Goal: Task Accomplishment & Management: Manage account settings

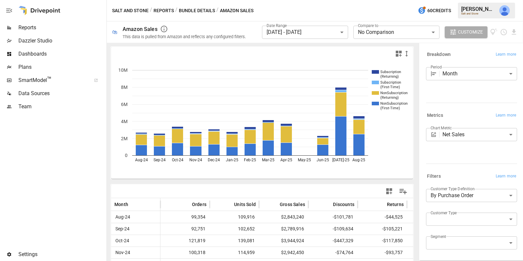
click at [41, 29] on span "Reports" at bounding box center [61, 28] width 87 height 8
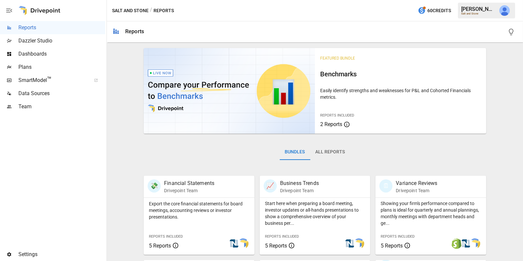
click at [61, 57] on span "Dashboards" at bounding box center [61, 54] width 87 height 8
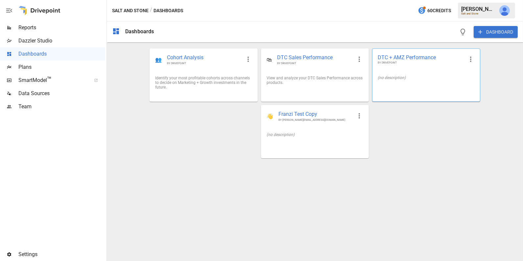
click at [407, 87] on div at bounding box center [426, 87] width 107 height 5
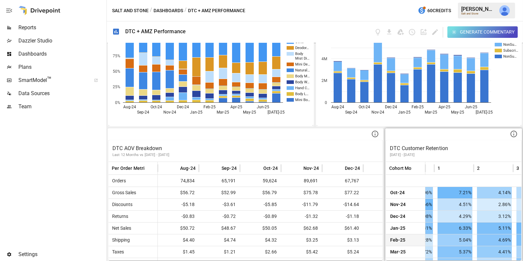
scroll to position [45, 70]
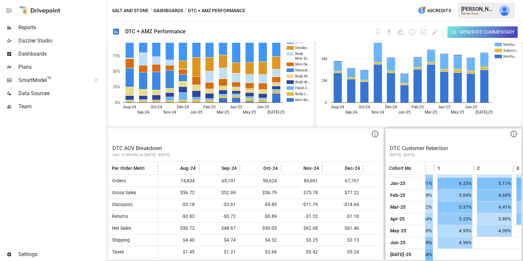
click at [435, 147] on p "DTC Customer Retention" at bounding box center [454, 148] width 128 height 8
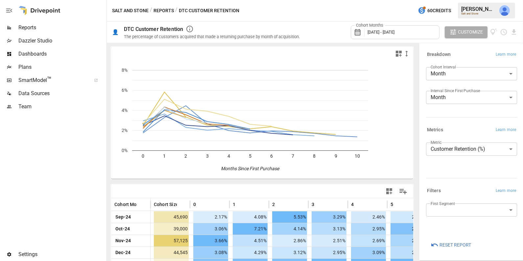
click at [393, 31] on span "[DATE] - [DATE]" at bounding box center [381, 32] width 27 height 5
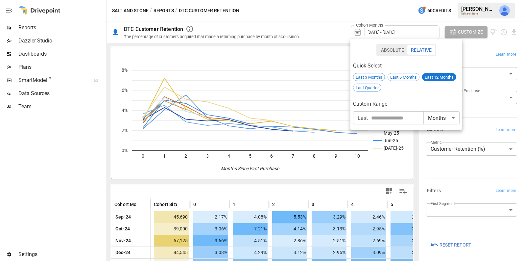
click at [371, 5] on div at bounding box center [261, 130] width 523 height 261
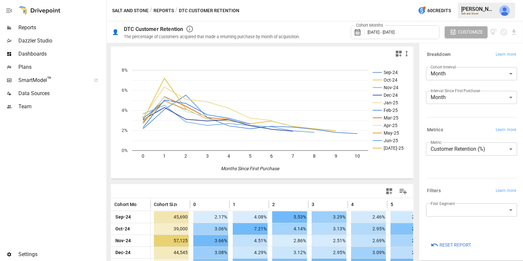
click at [475, 0] on body "Reports Dazzler Studio Dashboards Plans SmartModel ™ Data Sources Team Settings…" at bounding box center [261, 0] width 523 height 0
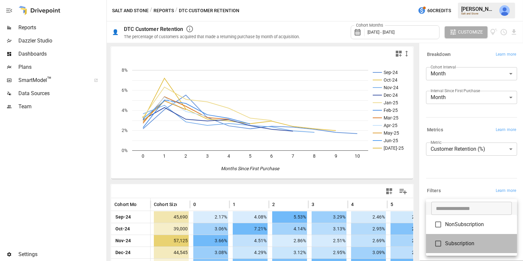
click at [465, 241] on span "Subscription" at bounding box center [478, 244] width 67 height 8
type input "**********"
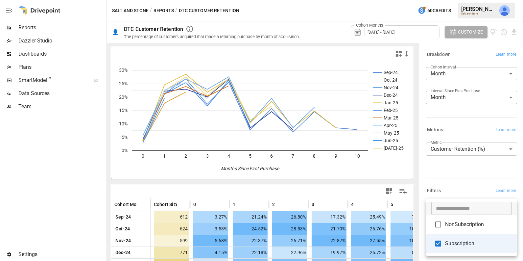
click at [452, 189] on div at bounding box center [261, 130] width 523 height 261
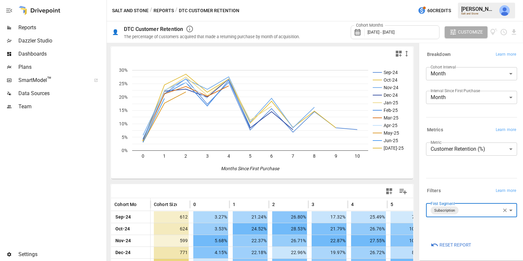
click at [391, 190] on icon "button" at bounding box center [390, 191] width 6 height 6
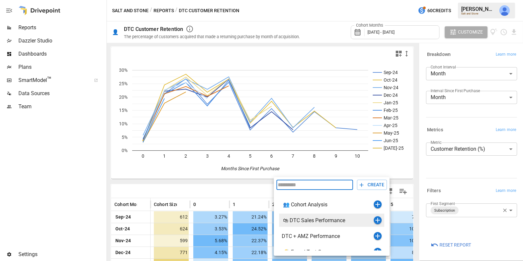
scroll to position [8, 0]
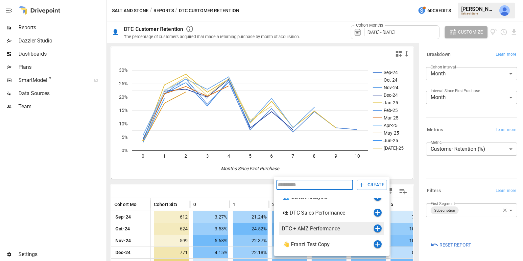
click at [378, 229] on icon "button" at bounding box center [378, 228] width 8 height 8
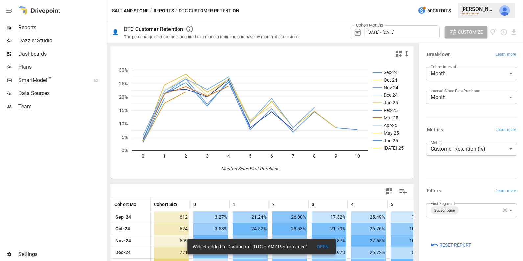
click at [56, 32] on div "Reports" at bounding box center [52, 27] width 105 height 13
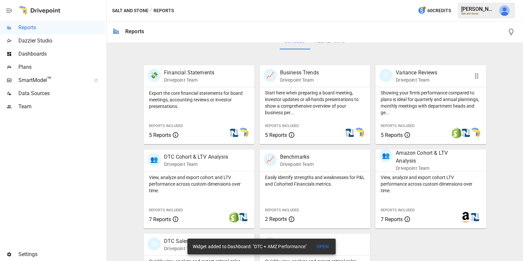
scroll to position [165, 0]
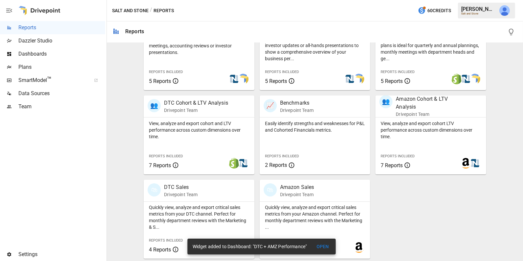
click at [51, 52] on span "Dashboards" at bounding box center [61, 54] width 87 height 8
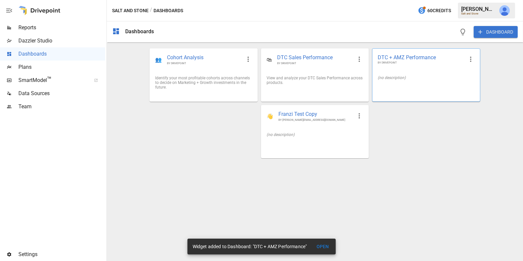
click at [417, 72] on div "(no description)" at bounding box center [426, 77] width 107 height 15
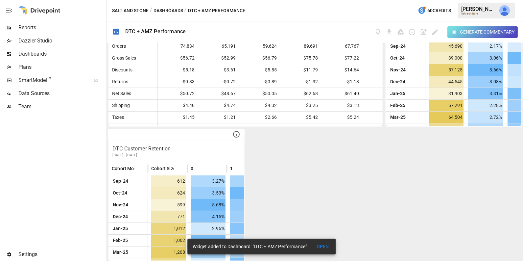
click at [439, 31] on div "Generate Commentary" at bounding box center [446, 32] width 144 height 12
click at [437, 31] on icon "Edit dashboard" at bounding box center [436, 32] width 8 height 8
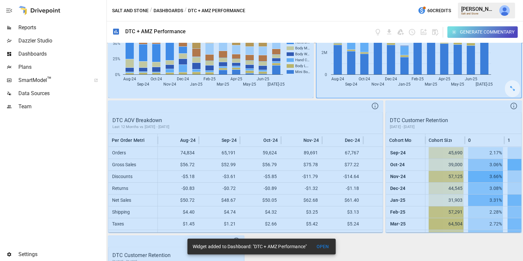
scroll to position [346, 0]
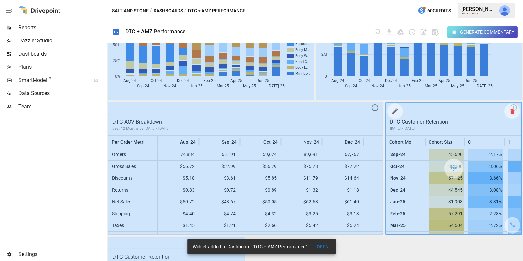
click at [513, 111] on icon at bounding box center [513, 111] width 4 height 0
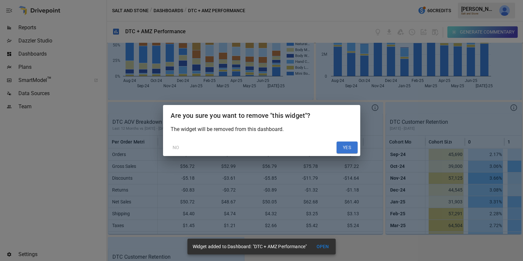
click at [349, 145] on button "YES" at bounding box center [347, 147] width 21 height 12
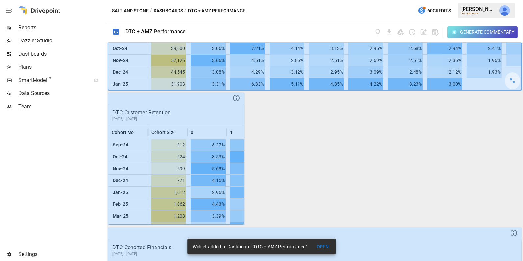
scroll to position [87, 0]
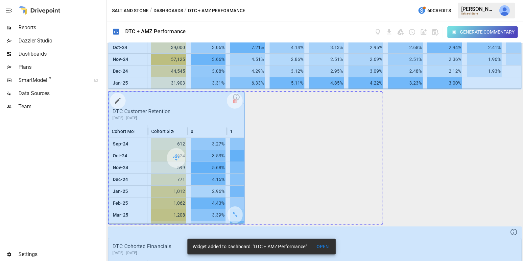
drag, startPoint x: 244, startPoint y: 211, endPoint x: 357, endPoint y: 206, distance: 113.0
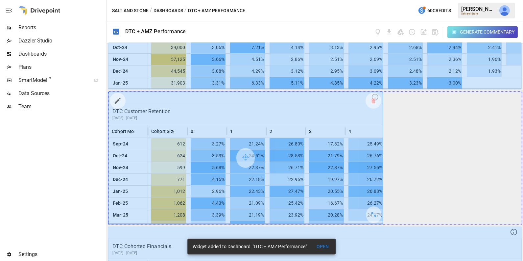
drag, startPoint x: 376, startPoint y: 214, endPoint x: 515, endPoint y: 213, distance: 139.5
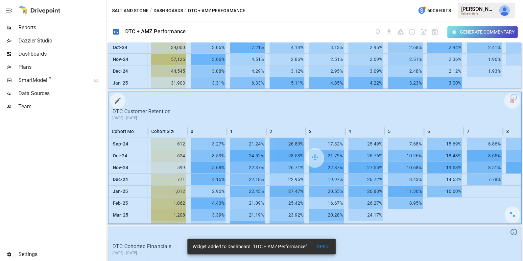
click at [121, 98] on icon "button" at bounding box center [118, 101] width 8 height 8
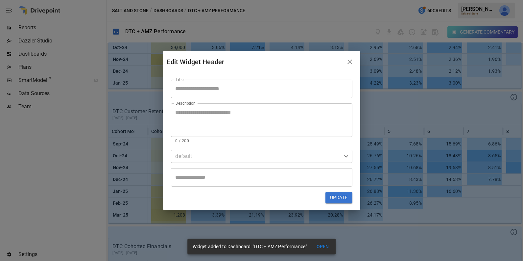
click at [190, 87] on input "Title" at bounding box center [262, 89] width 182 height 18
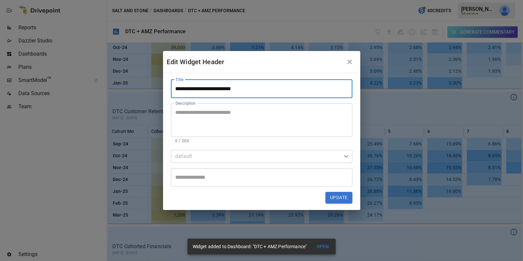
type input "**********"
click at [343, 197] on button "Update" at bounding box center [339, 198] width 27 height 12
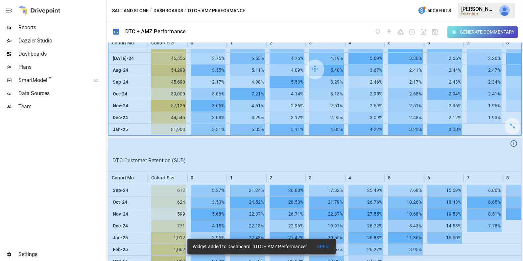
scroll to position [37, 0]
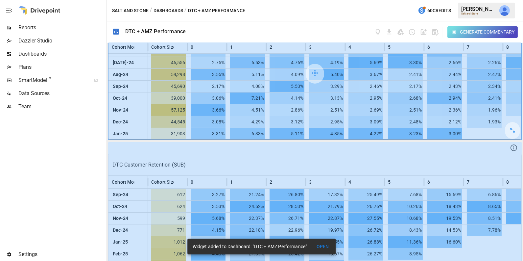
click at [217, 122] on div at bounding box center [315, 74] width 413 height 132
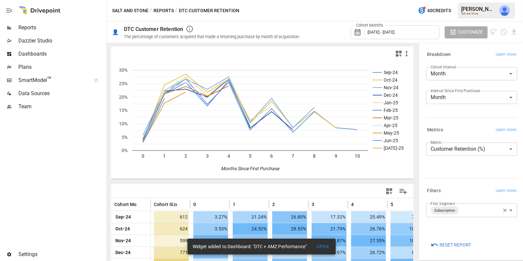
click at [506, 211] on icon "button" at bounding box center [506, 211] width 4 height 4
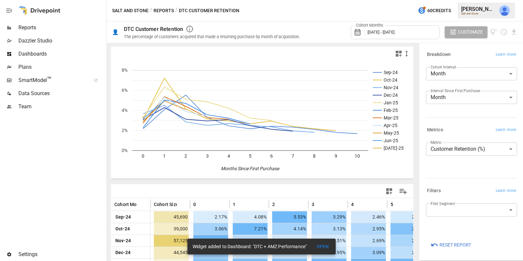
click at [54, 50] on div "Dashboards" at bounding box center [52, 53] width 105 height 13
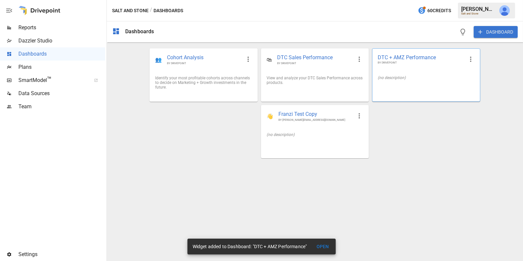
click at [381, 84] on div "(no description)" at bounding box center [426, 77] width 107 height 15
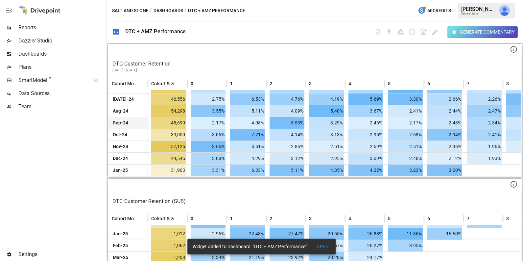
click at [244, 119] on span "4.08%" at bounding box center [247, 123] width 35 height 12
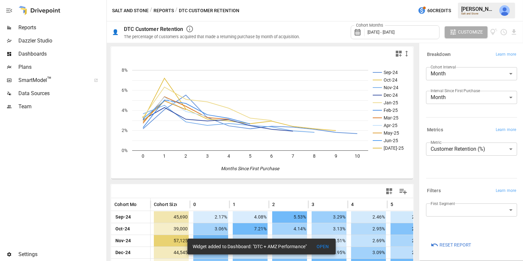
click at [466, 0] on body "Reports Dazzler Studio Dashboards Plans SmartModel ™ Data Sources Team Settings…" at bounding box center [261, 0] width 523 height 0
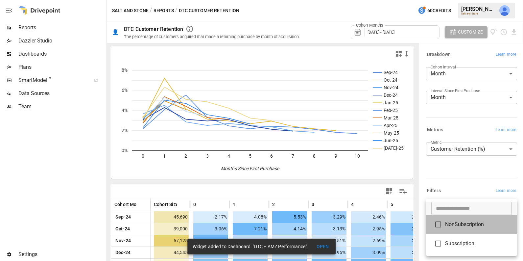
click at [464, 228] on li "NonSubscription" at bounding box center [471, 224] width 91 height 19
type input "**********"
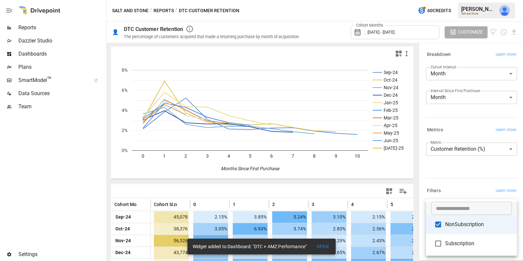
click at [454, 178] on div at bounding box center [261, 130] width 523 height 261
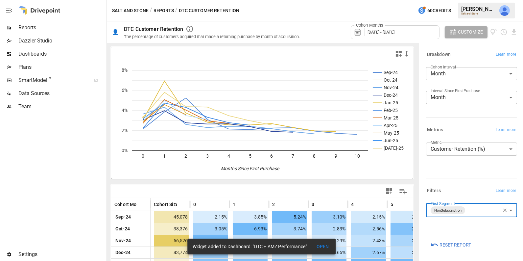
click at [389, 191] on icon "button" at bounding box center [390, 191] width 6 height 6
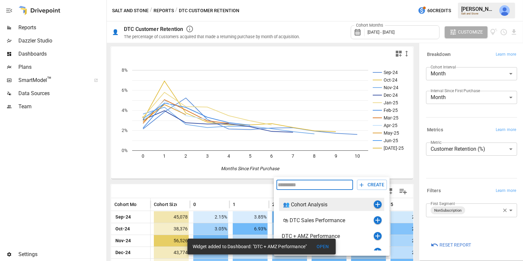
scroll to position [8, 0]
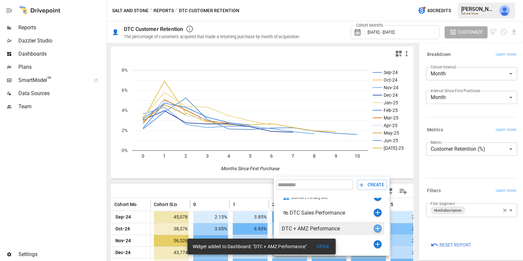
click at [375, 229] on icon "button" at bounding box center [378, 228] width 8 height 8
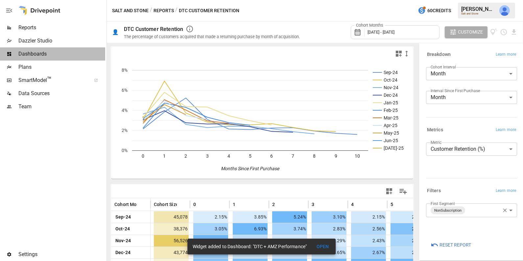
click at [57, 52] on span "Dashboards" at bounding box center [61, 54] width 87 height 8
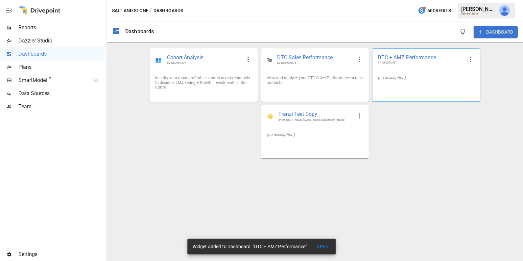
click at [432, 59] on span "DTC + AMZ Performance" at bounding box center [421, 57] width 86 height 7
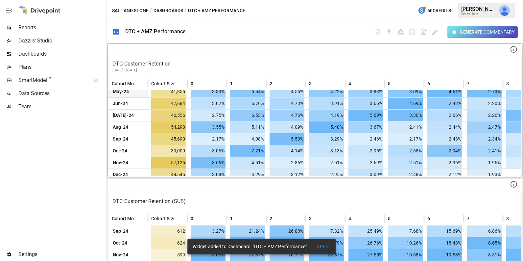
scroll to position [68, 0]
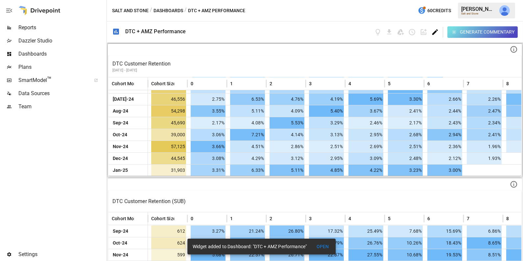
click at [432, 33] on icon "Edit dashboard" at bounding box center [436, 32] width 8 height 8
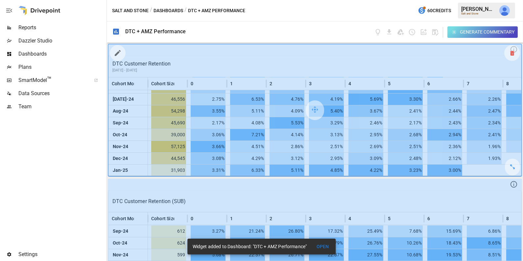
click at [514, 55] on div at bounding box center [513, 53] width 16 height 16
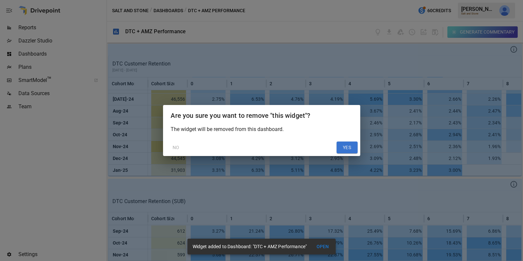
click at [343, 145] on button "YES" at bounding box center [347, 147] width 21 height 12
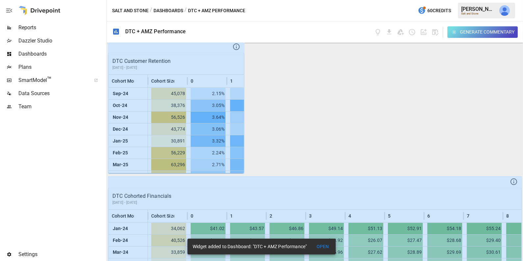
scroll to position [147, 0]
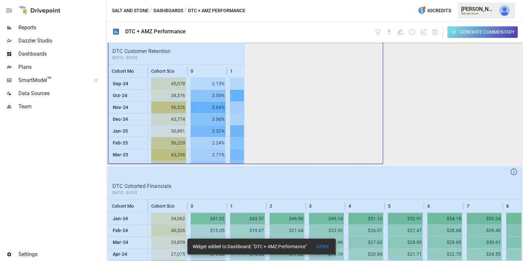
drag, startPoint x: 236, startPoint y: 155, endPoint x: 417, endPoint y: 146, distance: 181.2
click at [417, 146] on div "DTC Customer Retention (SUB) Cohort Month Cohort Size 0 1 2 3 4 5 6 7 8 9 [DATE…" at bounding box center [315, 152] width 417 height 218
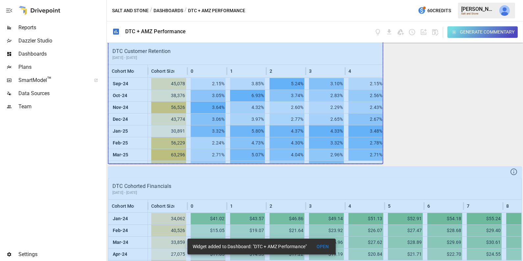
drag, startPoint x: 373, startPoint y: 152, endPoint x: 470, endPoint y: 152, distance: 97.1
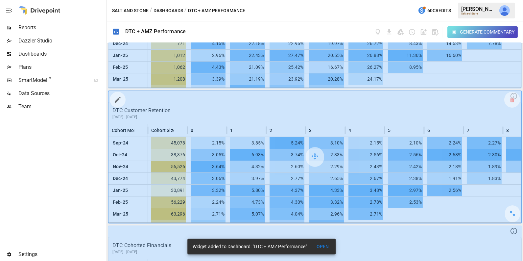
scroll to position [85, 0]
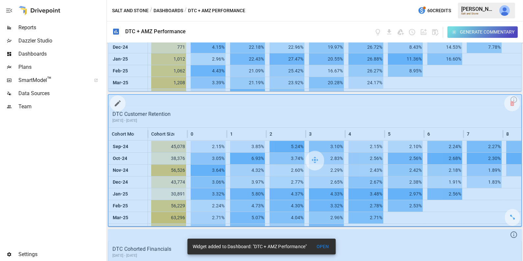
click at [114, 101] on icon "button" at bounding box center [118, 103] width 8 height 8
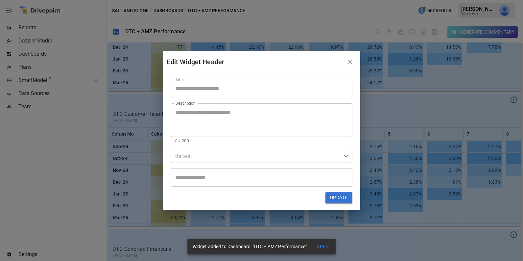
click at [205, 86] on input "Title" at bounding box center [262, 89] width 182 height 18
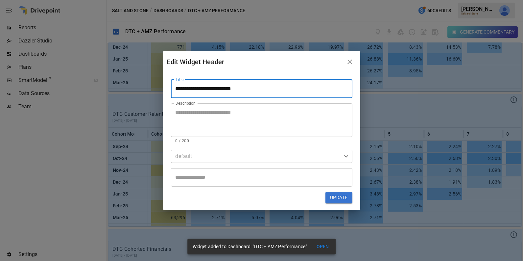
type input "**********"
click at [330, 196] on button "Update" at bounding box center [339, 198] width 27 height 12
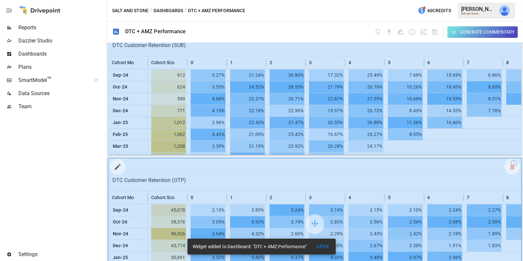
scroll to position [0, 0]
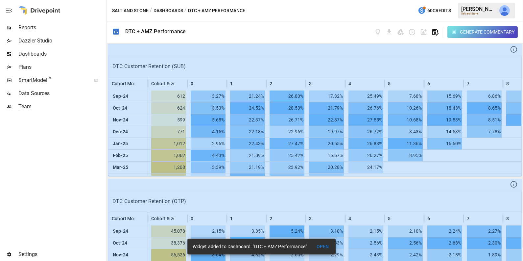
click at [437, 31] on icon "button" at bounding box center [436, 32] width 8 height 8
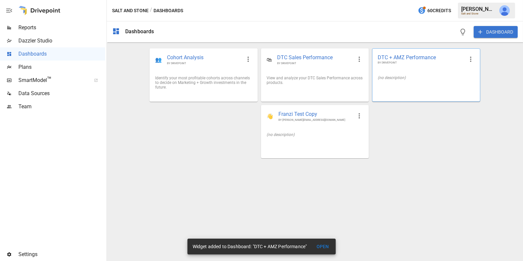
click at [412, 78] on div "(no description)" at bounding box center [426, 77] width 97 height 5
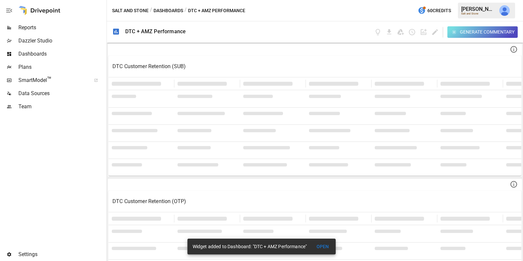
click at [72, 53] on span "Dashboards" at bounding box center [61, 54] width 87 height 8
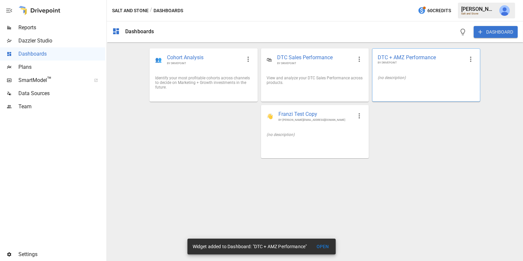
click at [470, 57] on icon "button" at bounding box center [470, 59] width 1 height 5
click at [475, 75] on li "Edit" at bounding box center [480, 74] width 33 height 13
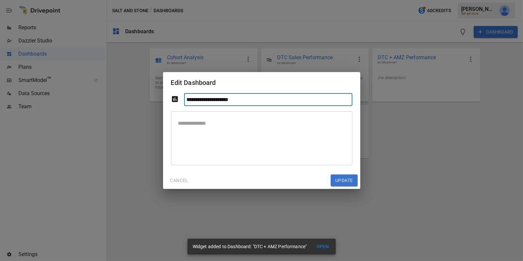
click at [268, 103] on input "**********" at bounding box center [268, 99] width 168 height 13
type input "**********"
click at [336, 182] on button "Update" at bounding box center [344, 180] width 27 height 12
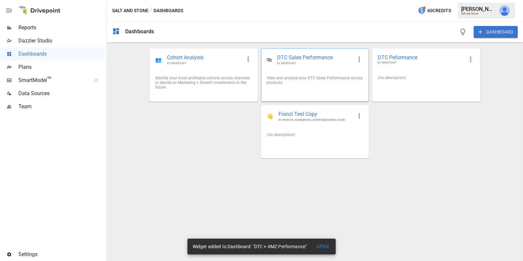
click at [318, 69] on div "🛍 DTC Sales Performance BY DRIVEPOINT" at bounding box center [315, 60] width 107 height 22
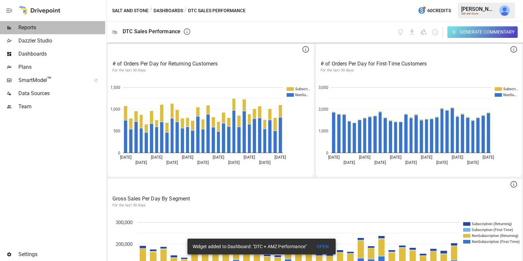
click at [78, 31] on span "Reports" at bounding box center [61, 28] width 87 height 8
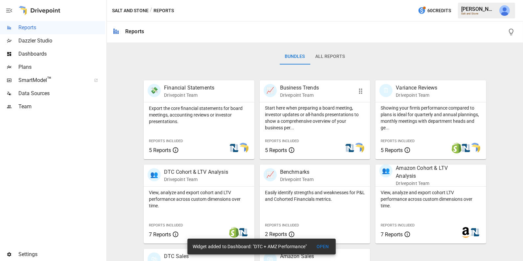
scroll to position [165, 0]
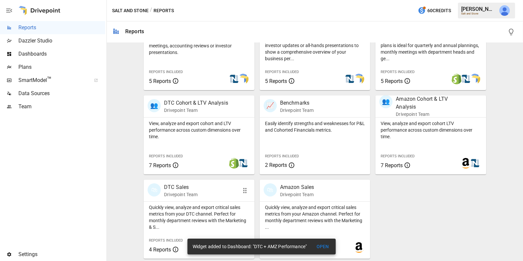
click at [227, 203] on div "Quickly view, analyze and export critical sales metrics from your DTC channel. …" at bounding box center [199, 215] width 111 height 29
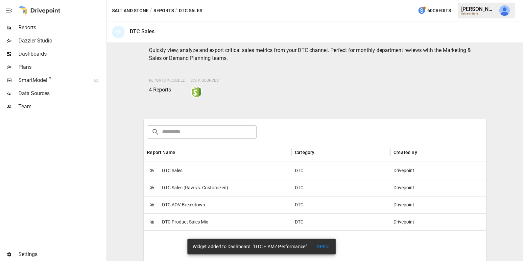
scroll to position [33, 0]
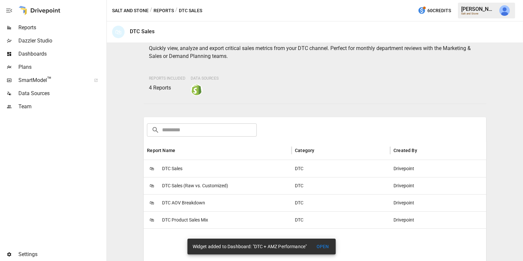
click at [168, 8] on button "Reports" at bounding box center [164, 11] width 20 height 8
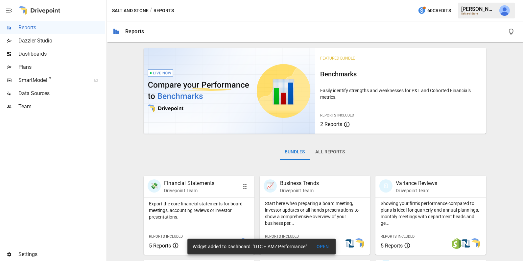
click at [231, 184] on div "💸 Financial Statements Drivepoint Team" at bounding box center [191, 186] width 86 height 14
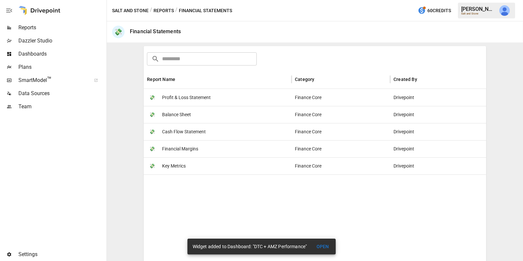
scroll to position [109, 0]
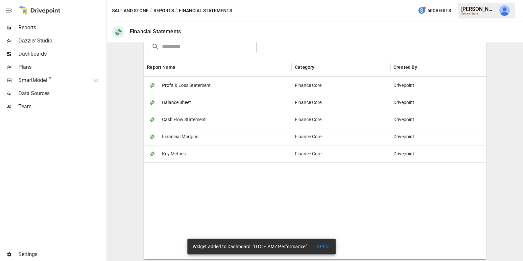
click at [61, 28] on span "Reports" at bounding box center [61, 28] width 87 height 8
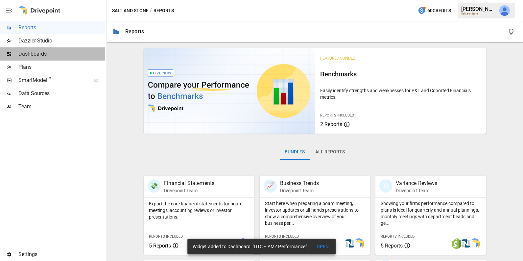
click at [65, 50] on span "Dashboards" at bounding box center [61, 54] width 87 height 8
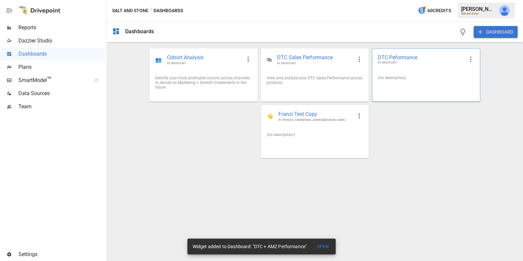
click at [387, 71] on div "(no description)" at bounding box center [426, 77] width 107 height 15
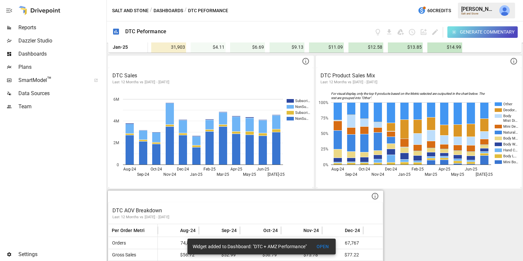
scroll to position [455, 0]
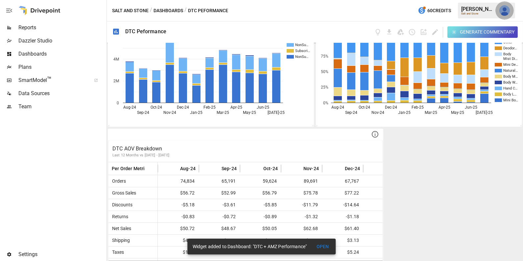
click at [506, 14] on img "Julie Wilton" at bounding box center [505, 10] width 11 height 11
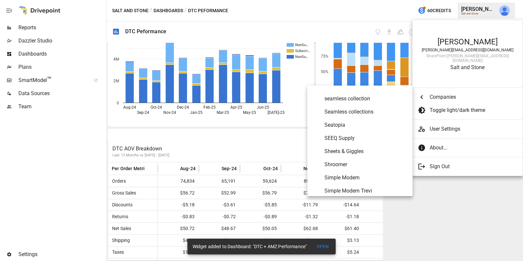
scroll to position [3142, 0]
click at [364, 137] on span "SEEQ Supply" at bounding box center [366, 138] width 83 height 8
